Goal: Task Accomplishment & Management: Manage account settings

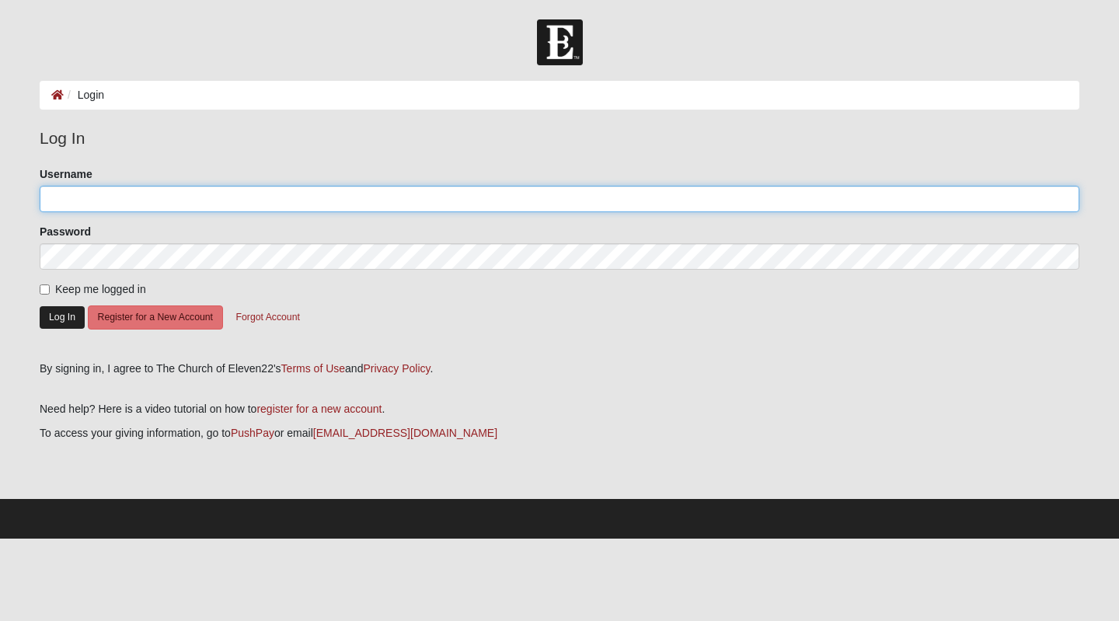
type input "KathyGJones"
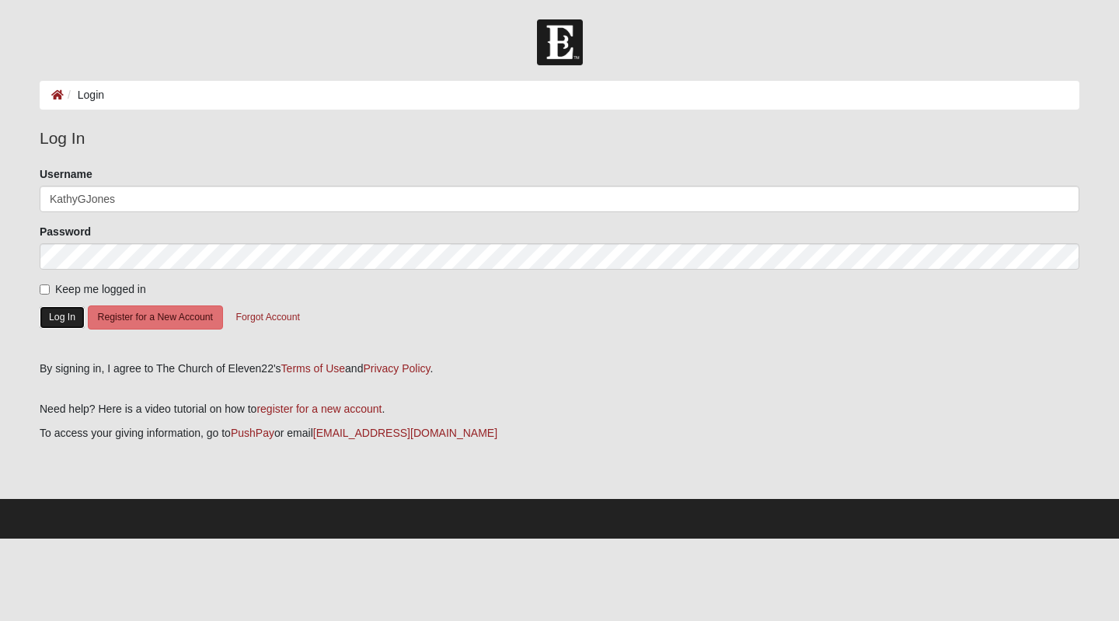
click at [66, 324] on button "Log In" at bounding box center [62, 317] width 45 height 23
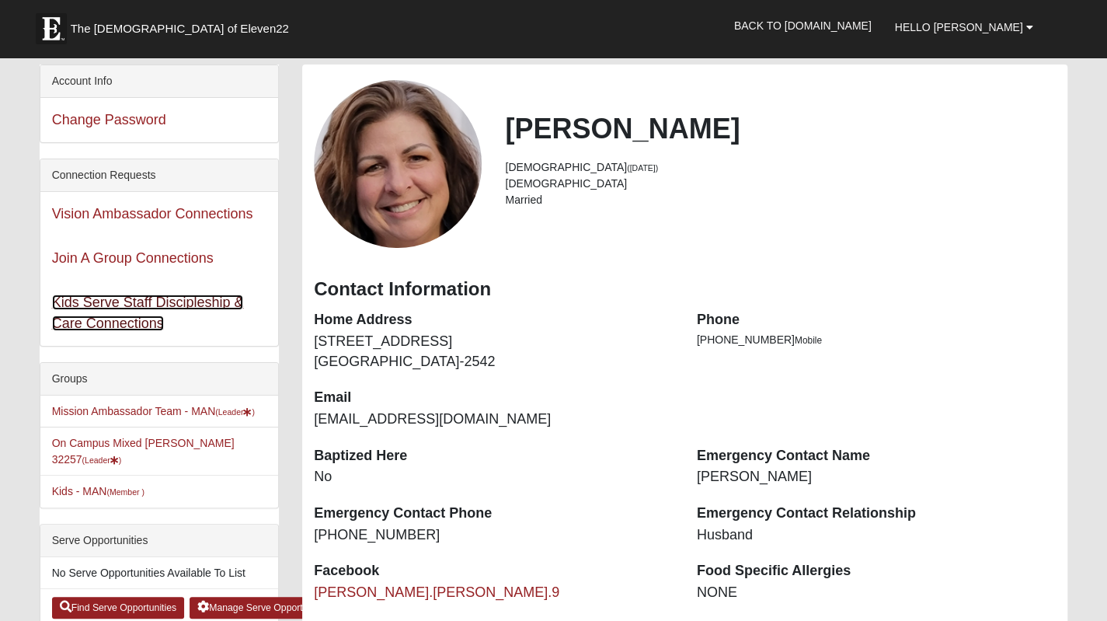
click at [116, 315] on link "Kids Serve Staff Discipleship & Care Connections" at bounding box center [148, 313] width 192 height 37
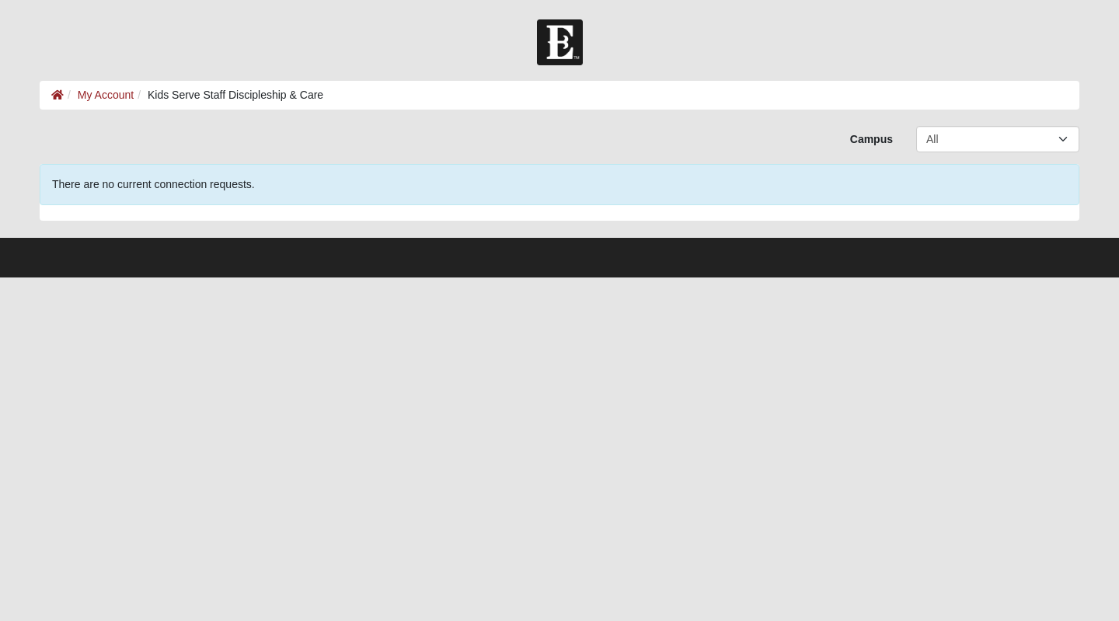
click at [214, 57] on div at bounding box center [559, 42] width 1119 height 46
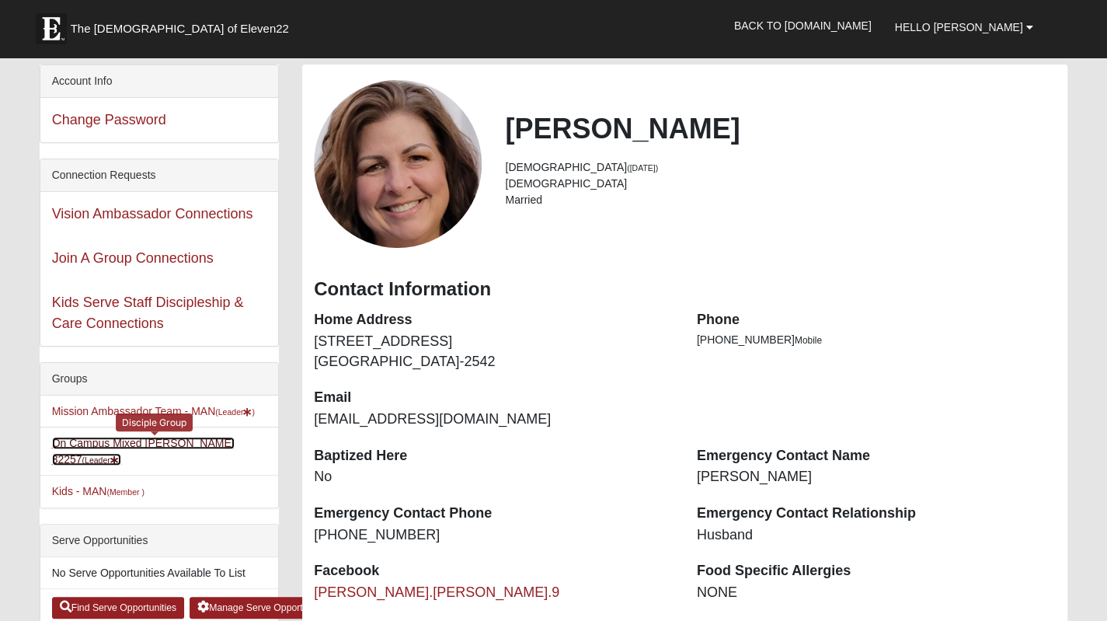
click at [207, 445] on link "On Campus Mixed Jones 32257 (Leader )" at bounding box center [143, 451] width 183 height 29
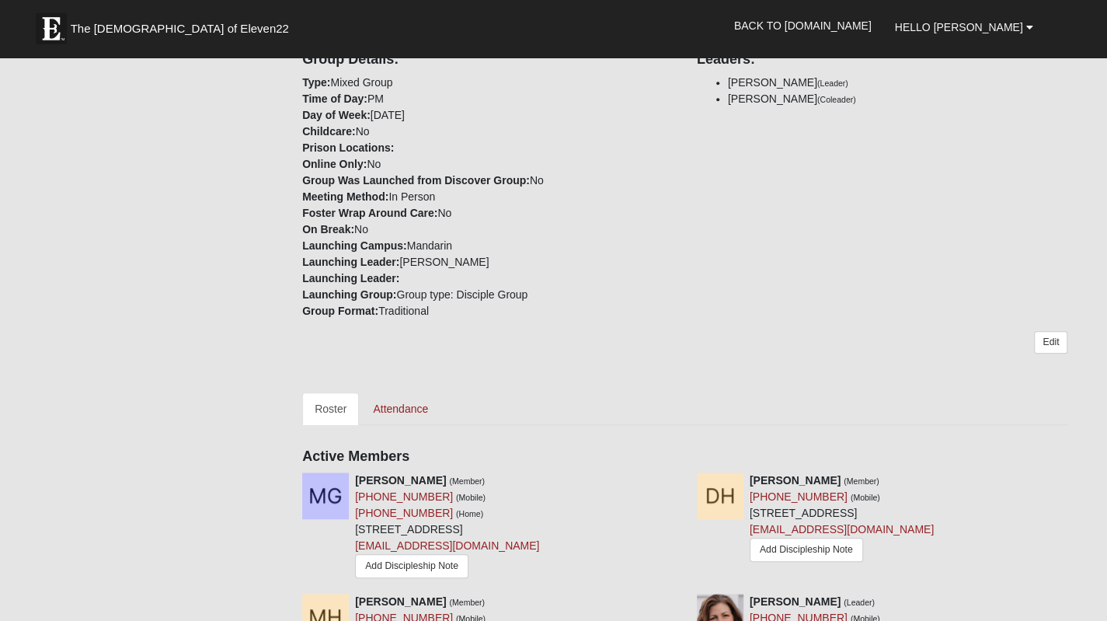
scroll to position [338, 0]
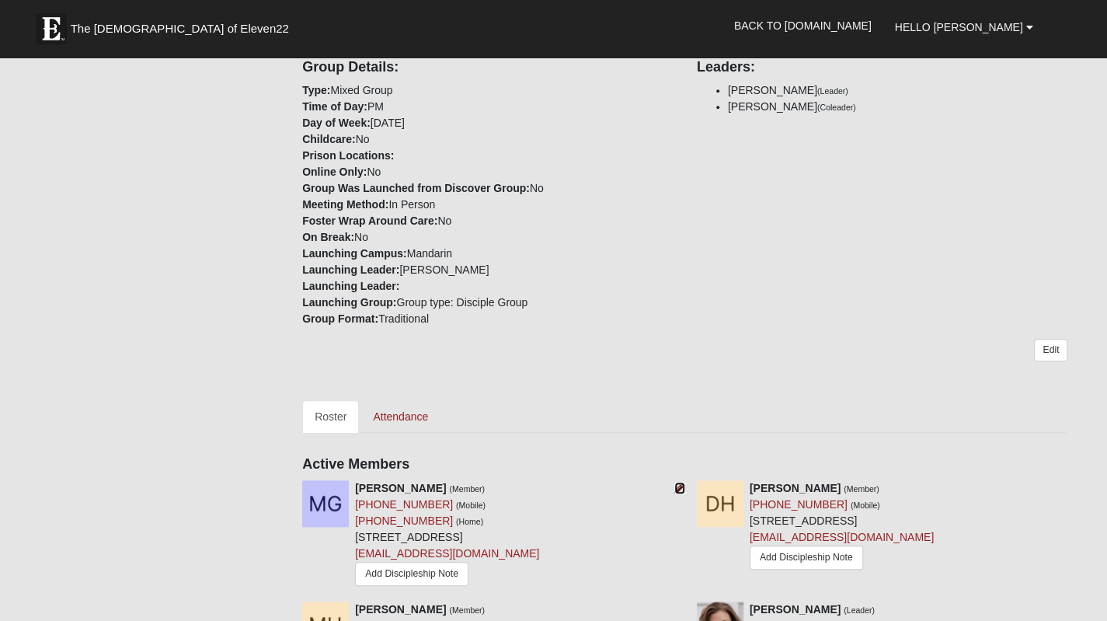
click at [680, 483] on icon at bounding box center [679, 488] width 11 height 11
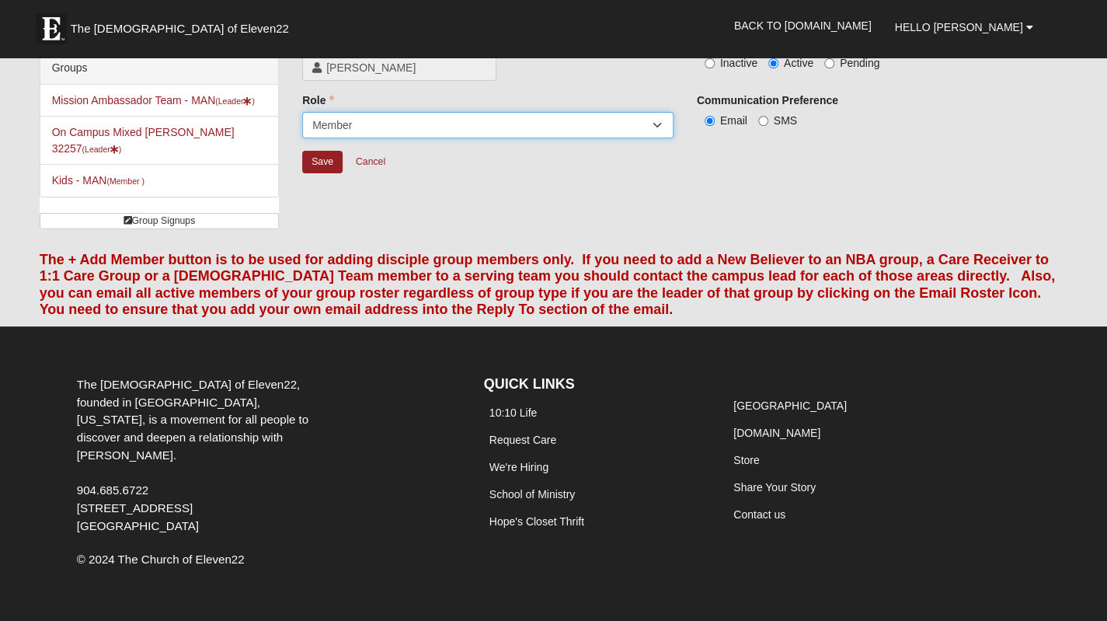
click at [557, 128] on select "Leader Coleader Coach Member Campus Lead Future Leader" at bounding box center [487, 125] width 371 height 26
click at [715, 70] on label "Inactive" at bounding box center [727, 63] width 61 height 16
click at [715, 68] on input "Inactive" at bounding box center [710, 63] width 10 height 10
radio input "true"
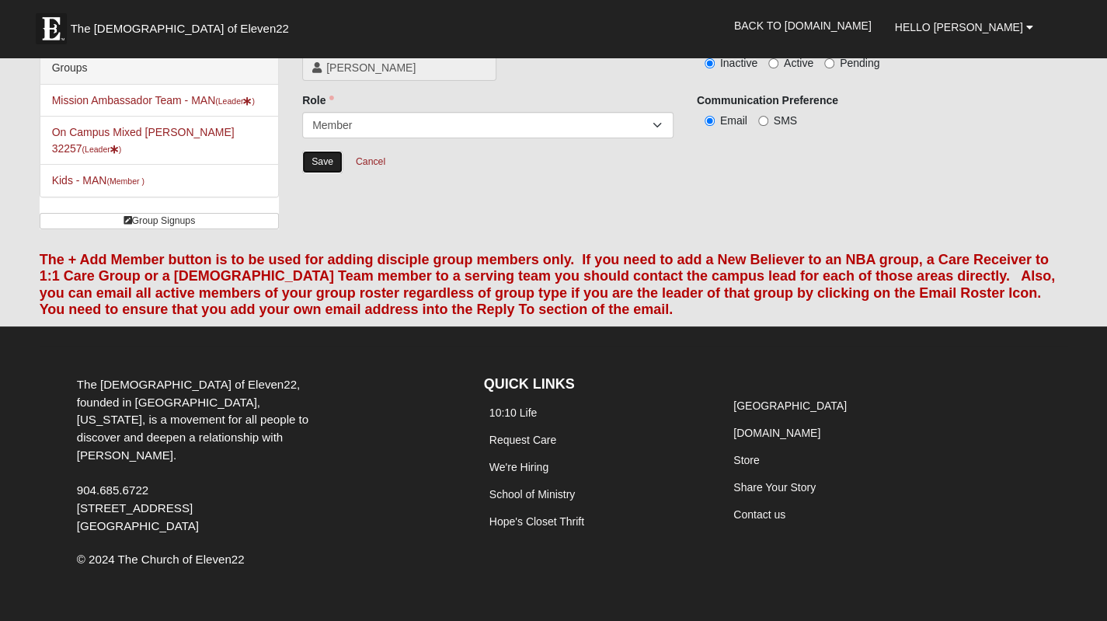
click at [325, 162] on input "Save" at bounding box center [322, 162] width 40 height 23
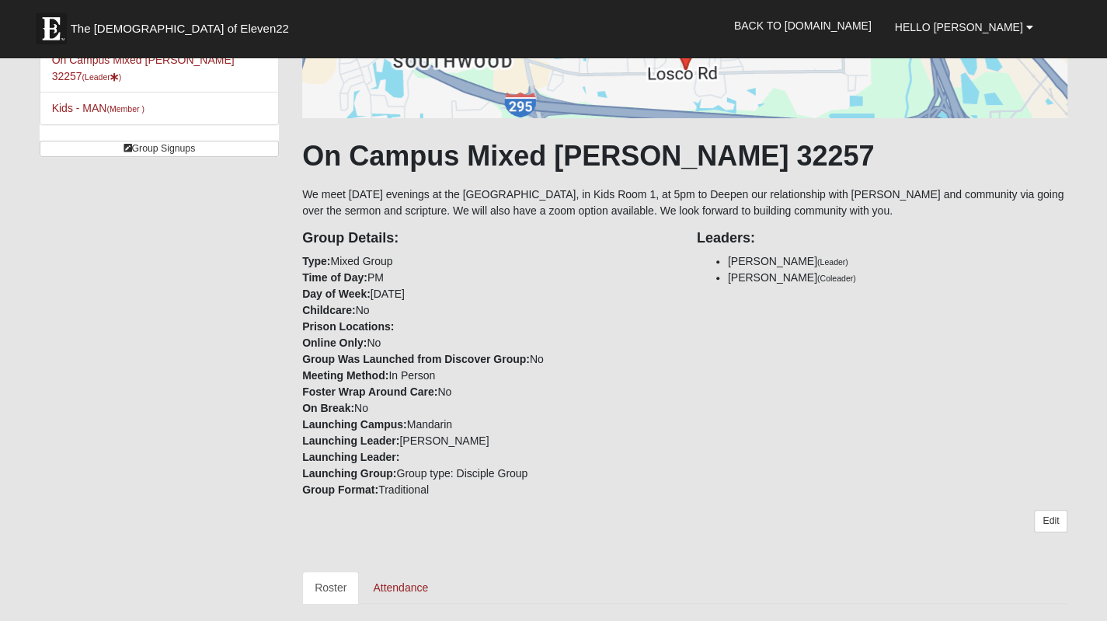
scroll to position [214, 0]
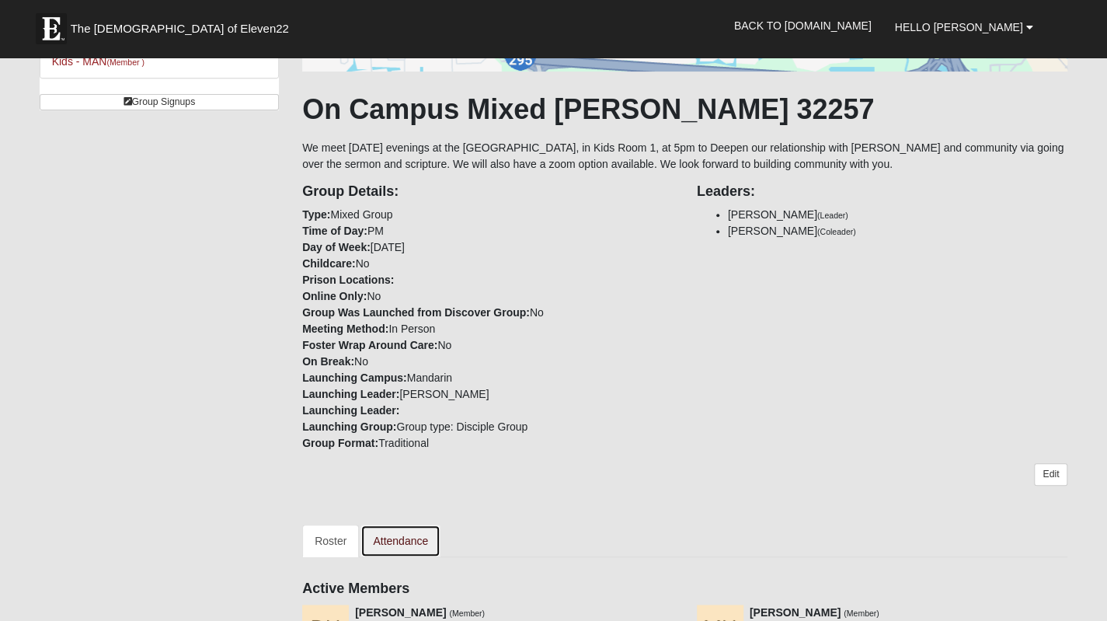
click at [404, 539] on link "Attendance" at bounding box center [401, 541] width 80 height 33
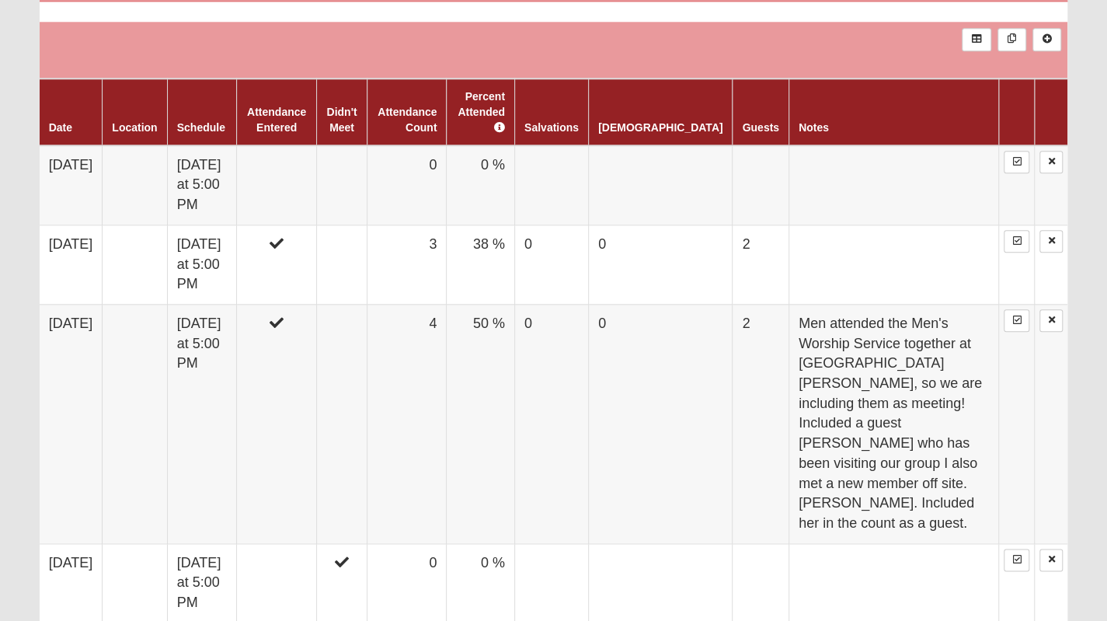
scroll to position [901, 0]
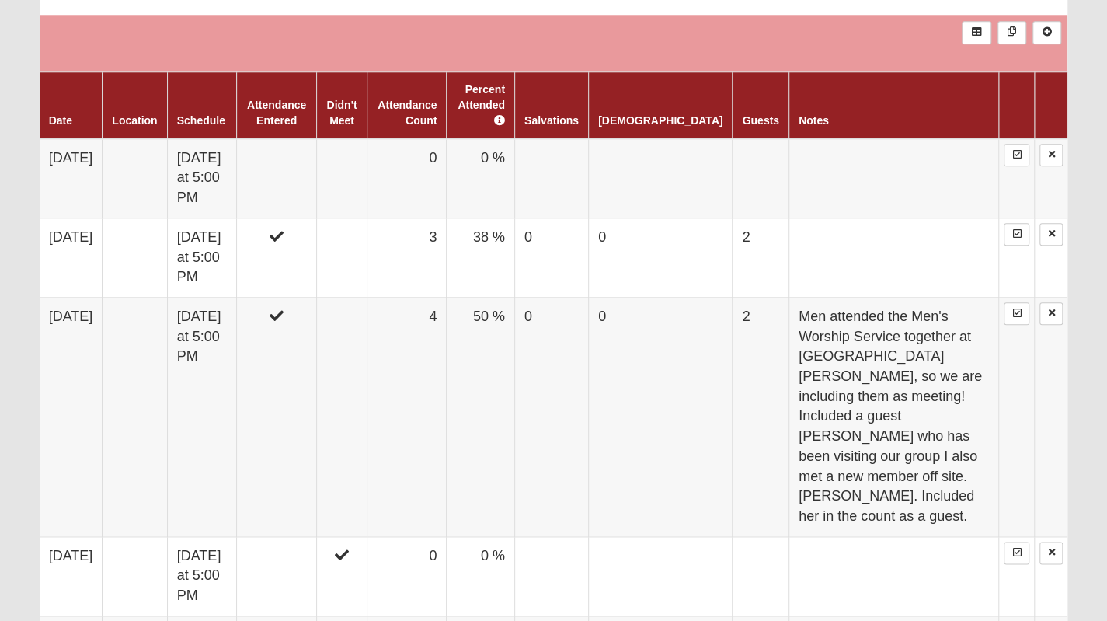
click at [1073, 31] on div "On Campus Mixed Jones 32257 We meet on Sunday evenings at the Mandarin Campus, …" at bounding box center [554, 370] width 1052 height 2292
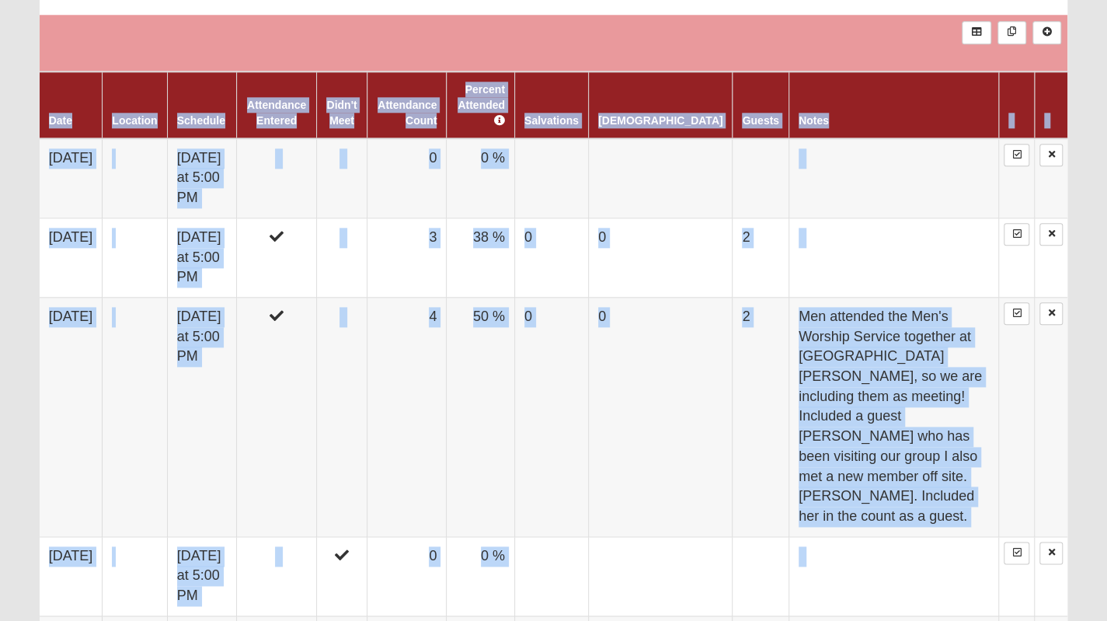
click at [1073, 31] on div "On Campus Mixed Jones 32257 We meet on Sunday evenings at the Mandarin Campus, …" at bounding box center [554, 370] width 1052 height 2292
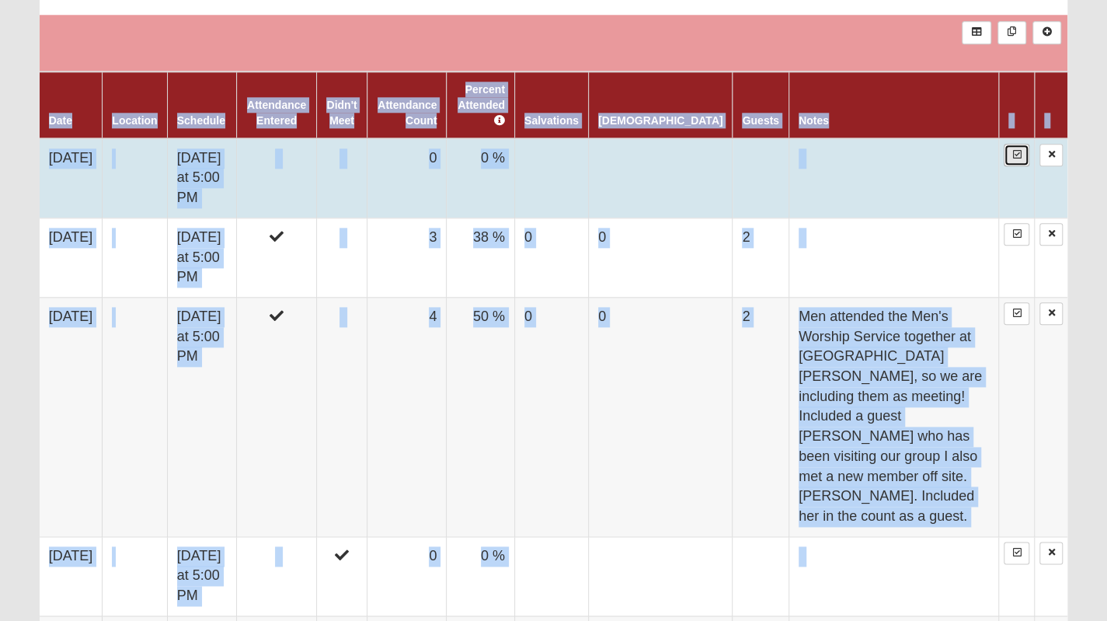
click at [1019, 144] on link at bounding box center [1017, 155] width 26 height 23
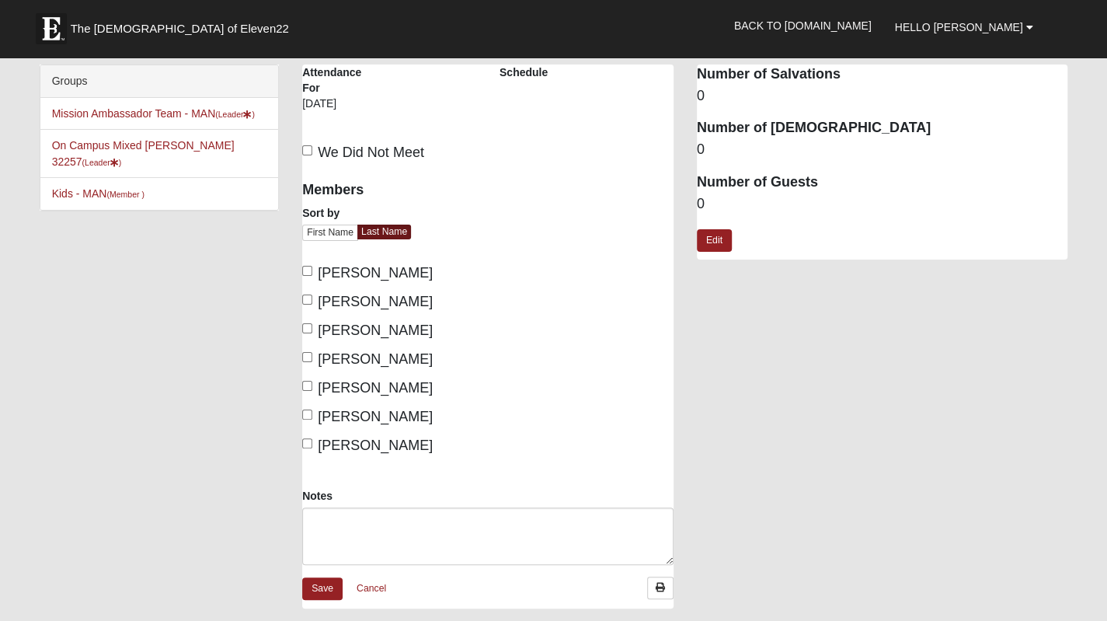
click at [312, 277] on label "[PERSON_NAME]" at bounding box center [367, 273] width 131 height 21
click at [312, 276] on input "[PERSON_NAME]" at bounding box center [307, 271] width 10 height 10
checkbox input "true"
click at [309, 303] on input "[PERSON_NAME]" at bounding box center [307, 300] width 10 height 10
checkbox input "true"
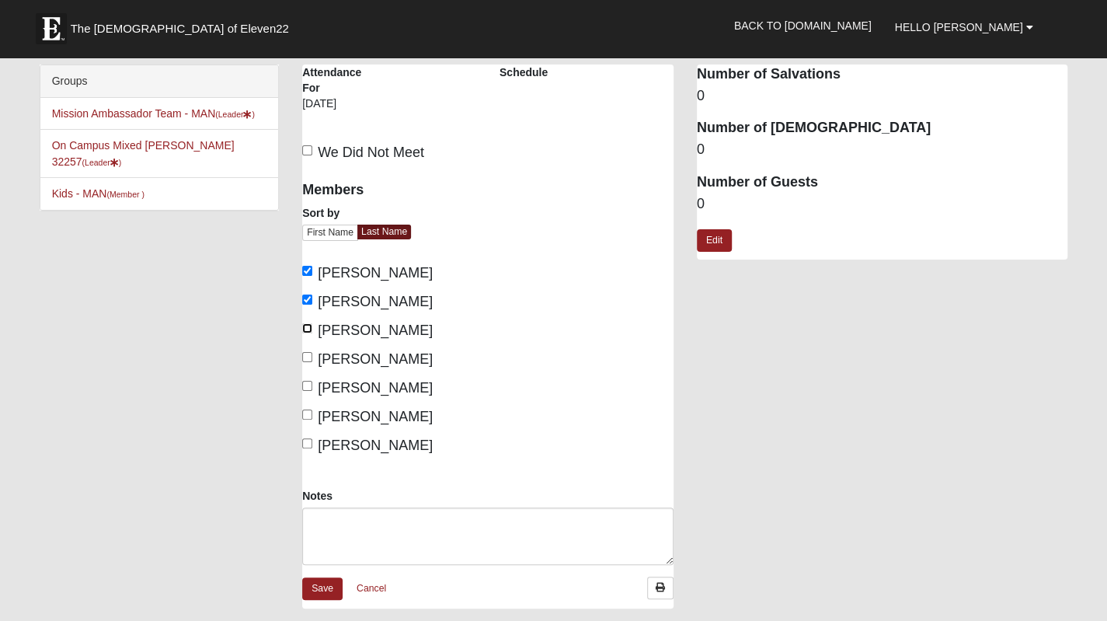
click at [308, 328] on input "Jones, Kathy" at bounding box center [307, 328] width 10 height 10
checkbox input "true"
click at [306, 385] on input "Mincheva, Aneta" at bounding box center [307, 386] width 10 height 10
checkbox input "true"
click at [312, 417] on label "Pucci, Armando" at bounding box center [367, 416] width 131 height 21
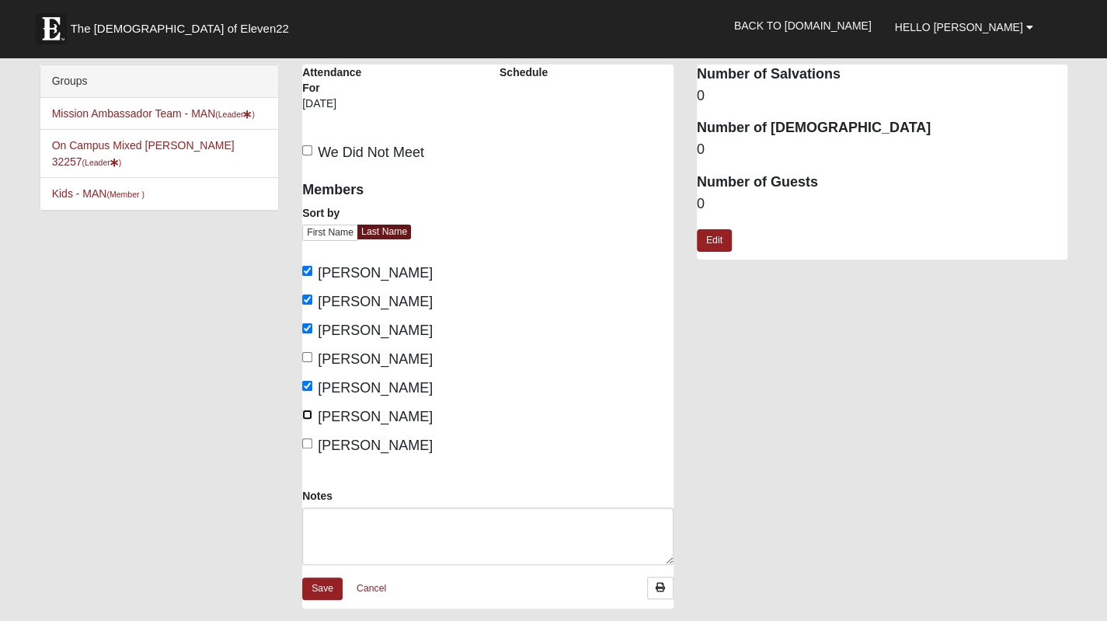
click at [312, 417] on input "Pucci, Armando" at bounding box center [307, 415] width 10 height 10
checkbox input "true"
click at [311, 443] on input "Pucci, Karen" at bounding box center [307, 443] width 10 height 10
checkbox input "true"
click at [713, 201] on dd "0" at bounding box center [882, 204] width 371 height 20
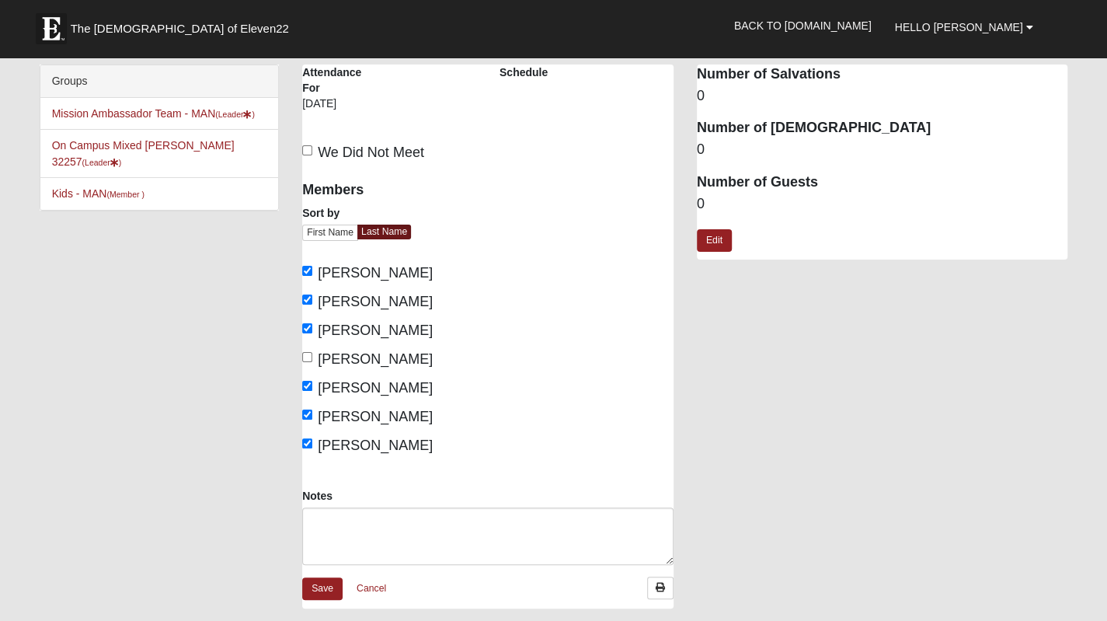
click at [707, 201] on dd "0" at bounding box center [882, 204] width 371 height 20
click at [712, 243] on link "Edit" at bounding box center [714, 240] width 35 height 23
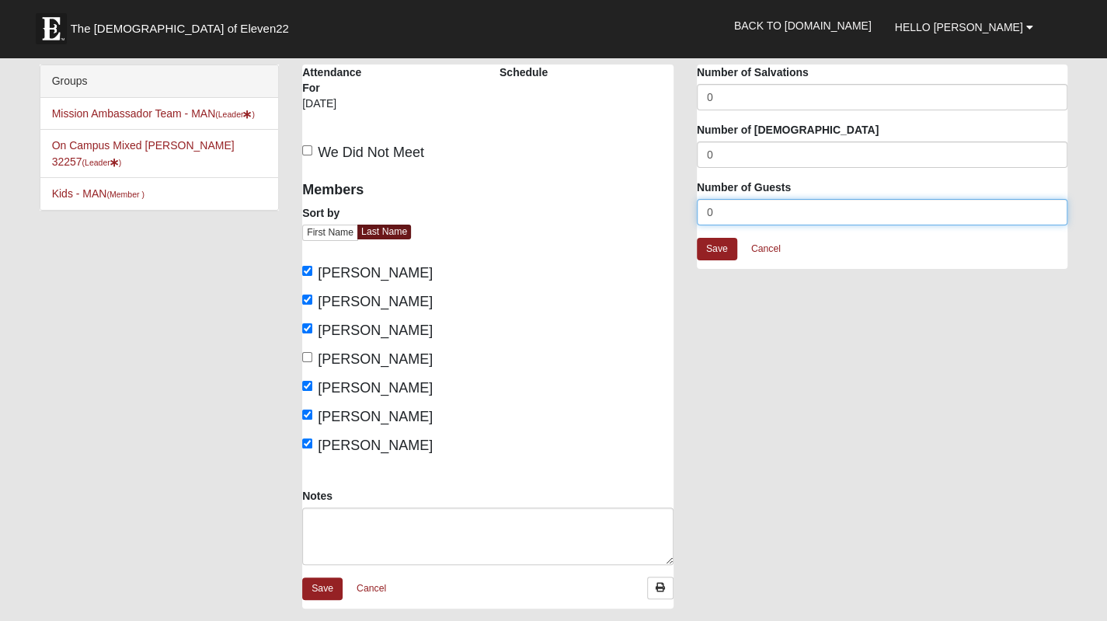
drag, startPoint x: 720, startPoint y: 209, endPoint x: 704, endPoint y: 209, distance: 16.3
click at [704, 209] on input "0" at bounding box center [882, 212] width 371 height 26
type input "1"
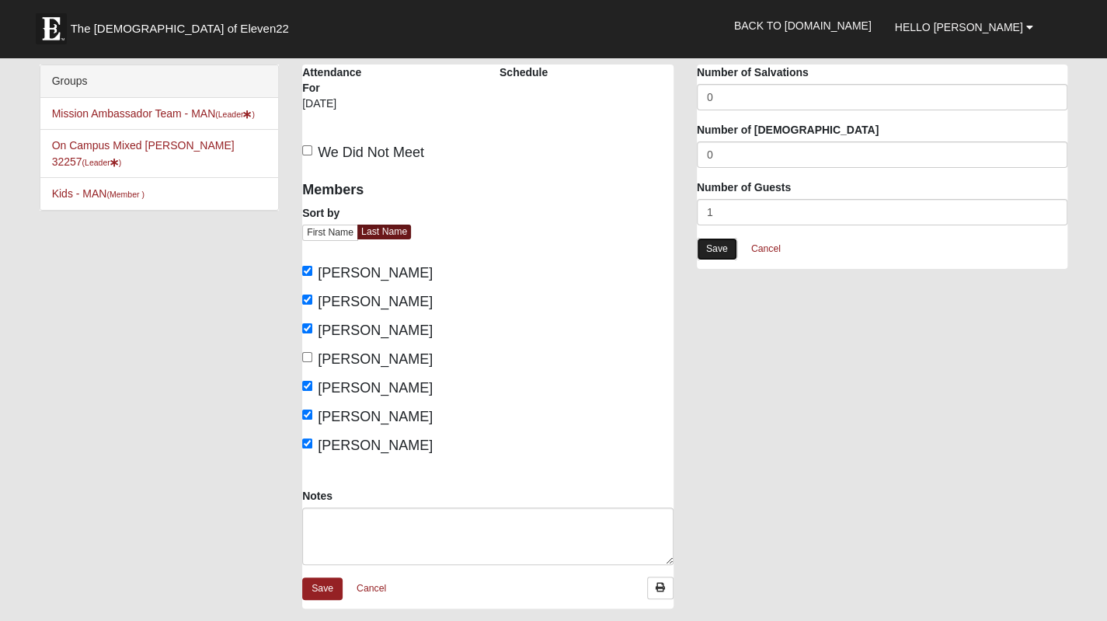
click at [719, 243] on link "Save" at bounding box center [717, 249] width 40 height 23
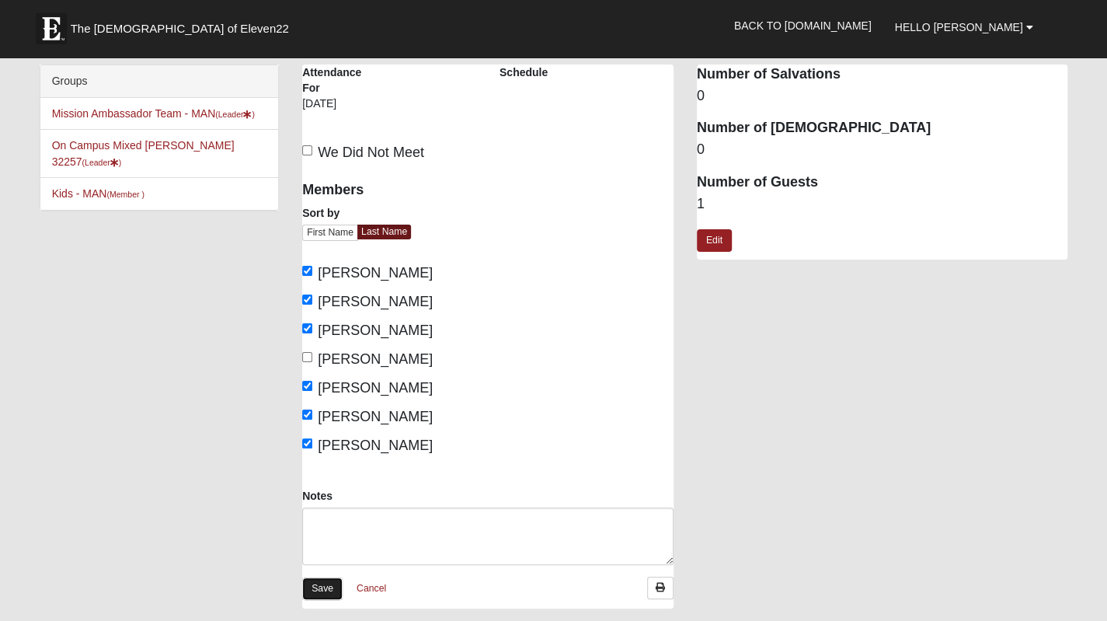
click at [325, 584] on link "Save" at bounding box center [322, 588] width 40 height 23
